Goal: Navigation & Orientation: Understand site structure

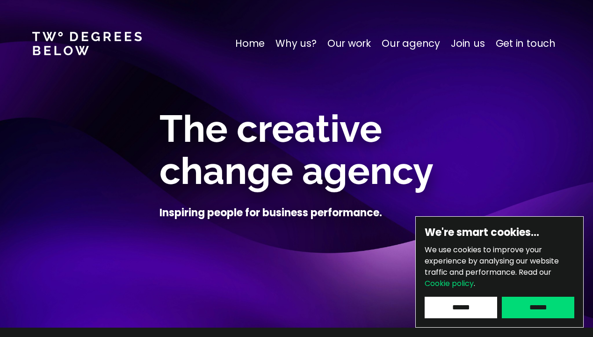
click at [265, 46] on p "Home" at bounding box center [249, 43] width 29 height 15
click at [294, 42] on p "Why us?" at bounding box center [296, 43] width 41 height 15
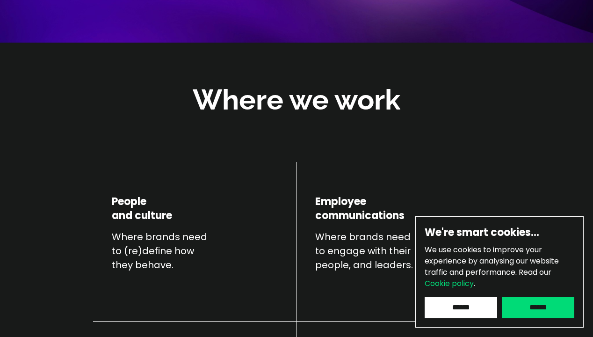
scroll to position [328, 0]
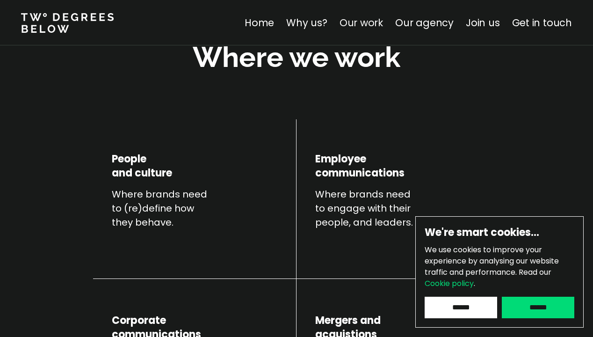
click at [361, 23] on link "Our work" at bounding box center [362, 23] width 44 height 14
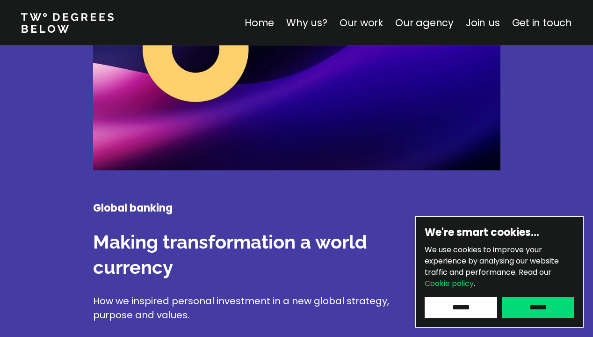
scroll to position [1537, 0]
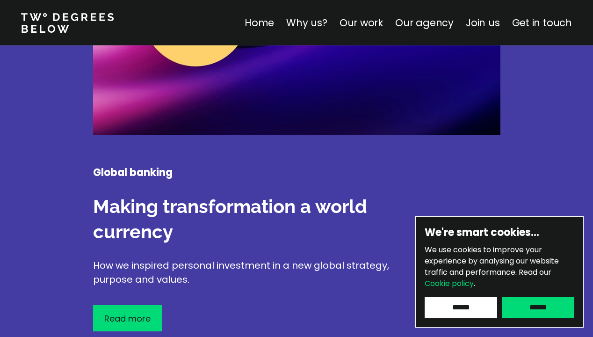
click at [535, 304] on input "******" at bounding box center [538, 308] width 73 height 22
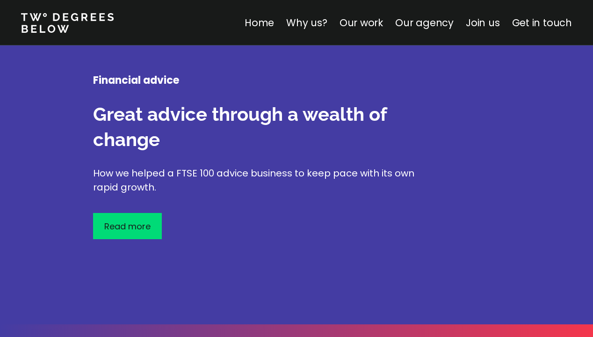
scroll to position [2574, 0]
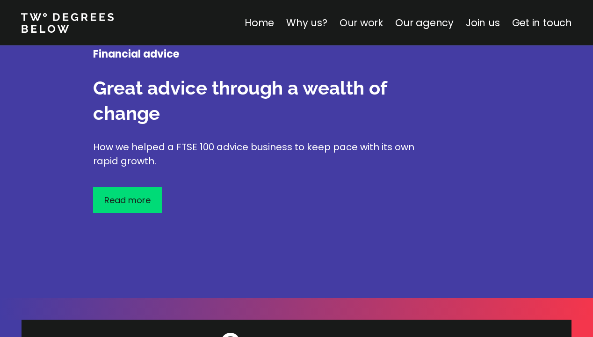
click at [372, 18] on link "Our work" at bounding box center [362, 23] width 44 height 14
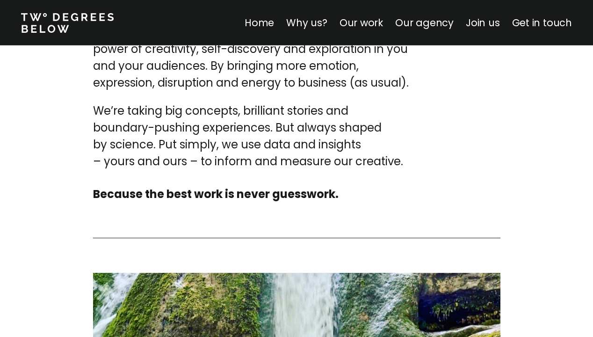
scroll to position [3245, 0]
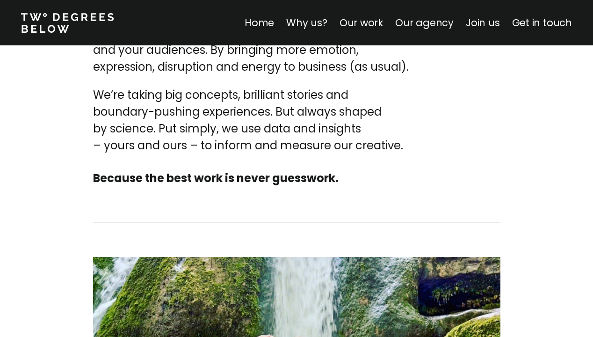
click at [417, 25] on link "Our agency" at bounding box center [424, 23] width 58 height 14
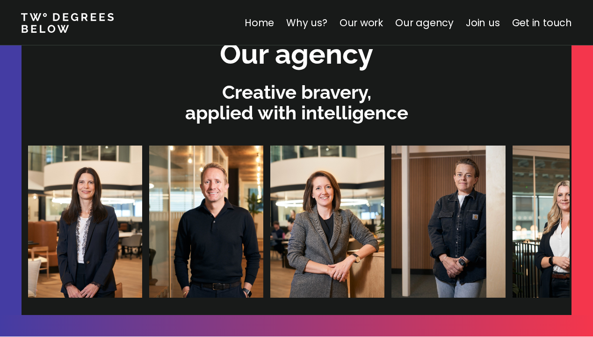
scroll to position [2865, 0]
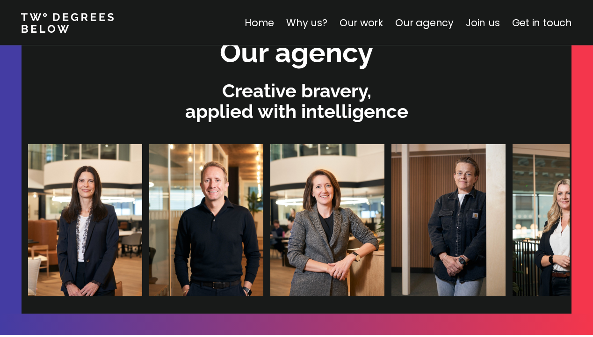
click at [480, 22] on link "Join us" at bounding box center [483, 23] width 34 height 14
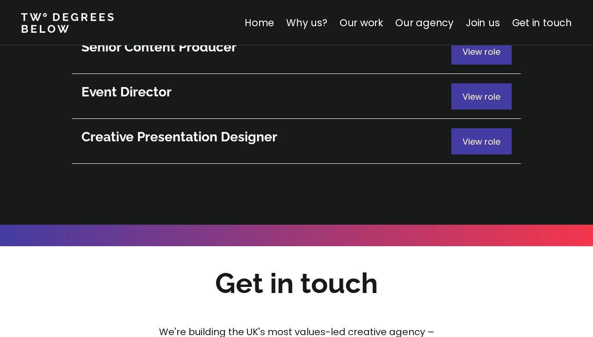
scroll to position [5266, 0]
